Goal: Task Accomplishment & Management: Use online tool/utility

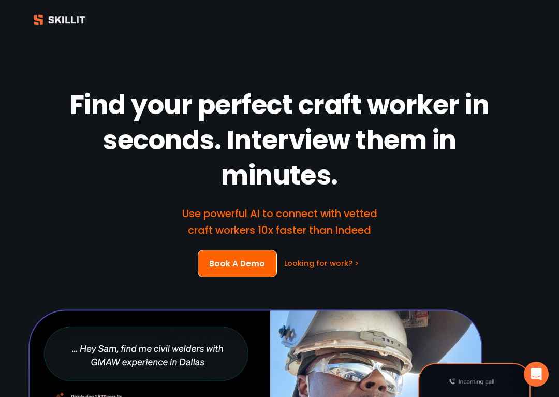
click at [558, 257] on div "Find your perfect craft worker in seconds. Interview them in minutes. Use power…" at bounding box center [279, 315] width 559 height 551
click at [558, 154] on div "Find your perfect craft worker in seconds. Interview them in minutes. Use power…" at bounding box center [279, 315] width 559 height 551
click at [528, 68] on div "Find your perfect craft worker in seconds. Interview them in minutes. Use power…" at bounding box center [279, 315] width 559 height 551
click at [527, 68] on div "Find your perfect craft worker in seconds. Interview them in minutes. Use power…" at bounding box center [279, 315] width 559 height 551
click at [515, 59] on div "Find your perfect craft worker in seconds. Interview them in minutes. Use power…" at bounding box center [279, 315] width 559 height 551
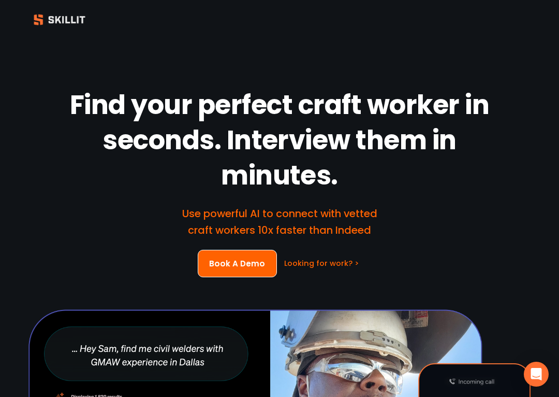
click at [527, 87] on div "Find your perfect craft worker in seconds. Interview them in minutes. Use power…" at bounding box center [279, 315] width 559 height 551
click at [526, 87] on div "Find your perfect craft worker in seconds. Interview them in minutes. Use power…" at bounding box center [279, 315] width 559 height 551
click at [523, 62] on div "Find your perfect craft worker in seconds. Interview them in minutes. Use power…" at bounding box center [279, 315] width 559 height 551
click at [523, 61] on div "Find your perfect craft worker in seconds. Interview them in minutes. Use power…" at bounding box center [279, 315] width 559 height 551
click at [544, 15] on div at bounding box center [279, 20] width 559 height 22
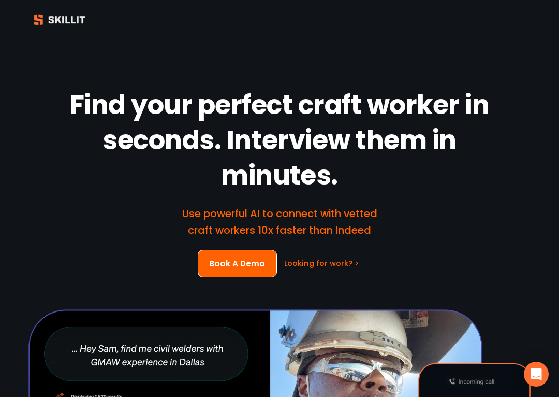
click at [527, 181] on div "Find your perfect craft worker in seconds. Interview them in minutes. Use power…" at bounding box center [279, 315] width 559 height 551
click at [527, 180] on div "Find your perfect craft worker in seconds. Interview them in minutes. Use power…" at bounding box center [279, 315] width 559 height 551
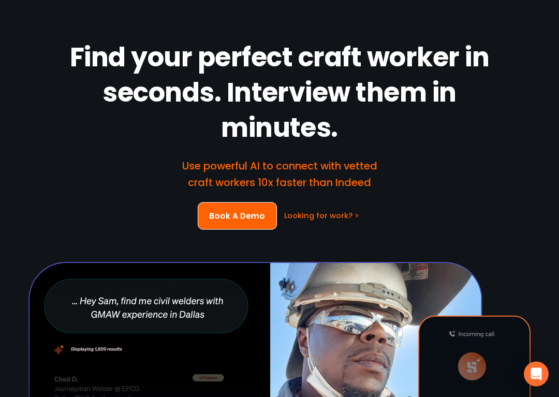
scroll to position [71, 0]
